Goal: Task Accomplishment & Management: Manage account settings

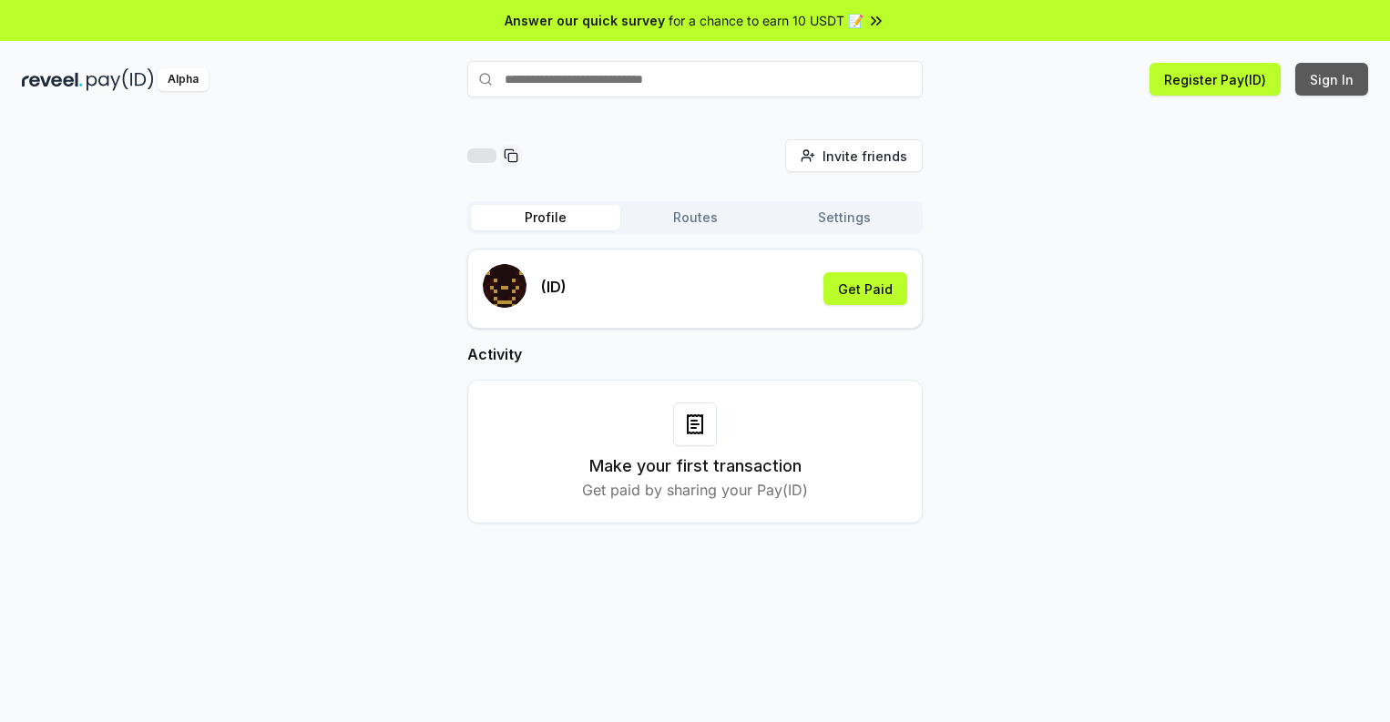
click at [1333, 79] on button "Sign In" at bounding box center [1331, 79] width 73 height 33
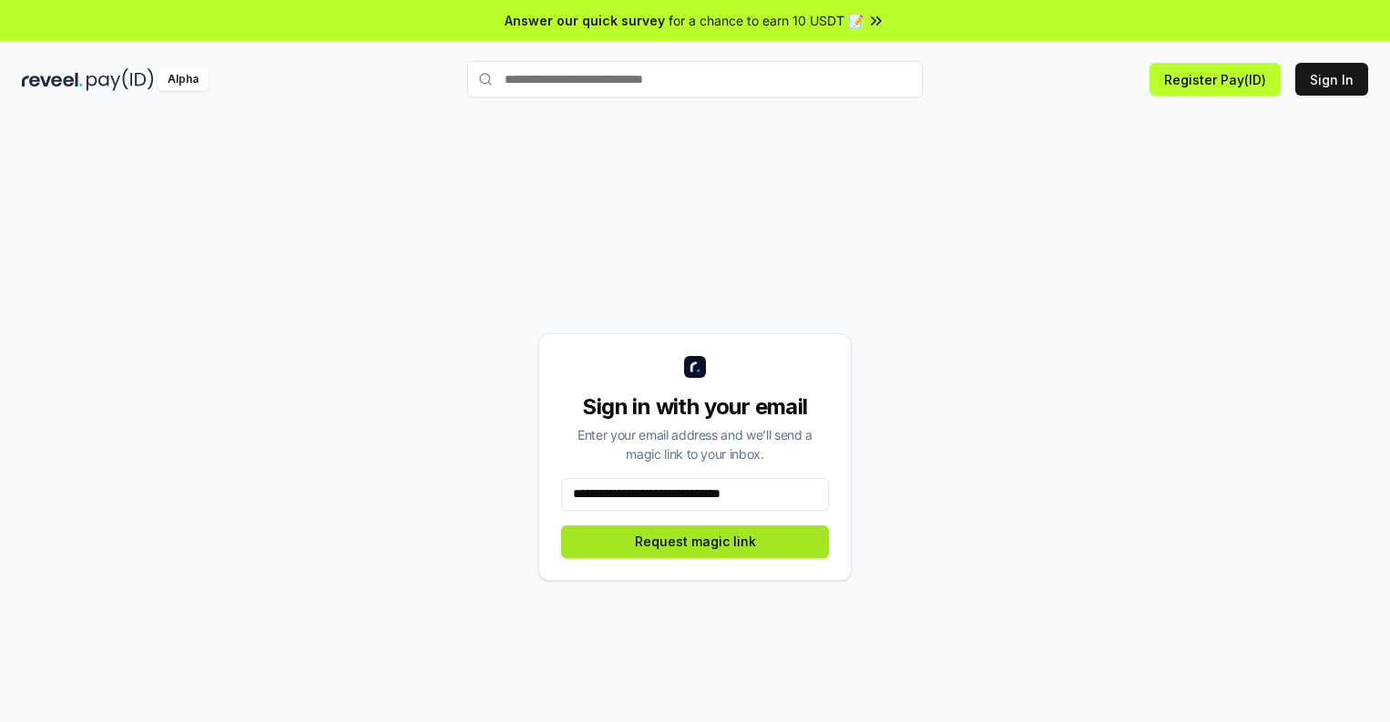
type input "**********"
click at [695, 541] on button "Request magic link" at bounding box center [695, 542] width 268 height 33
